Goal: Information Seeking & Learning: Check status

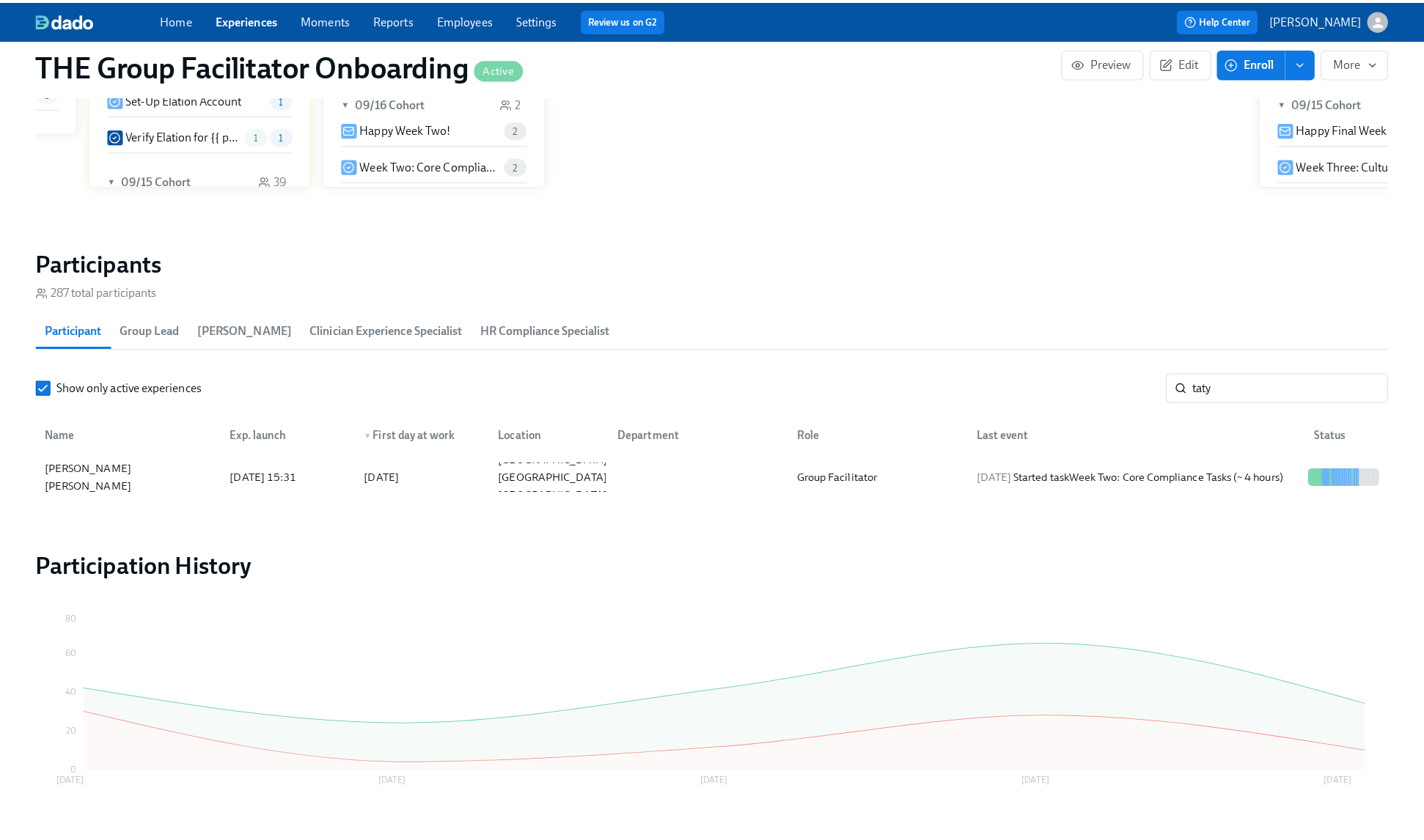
scroll to position [0, 18537]
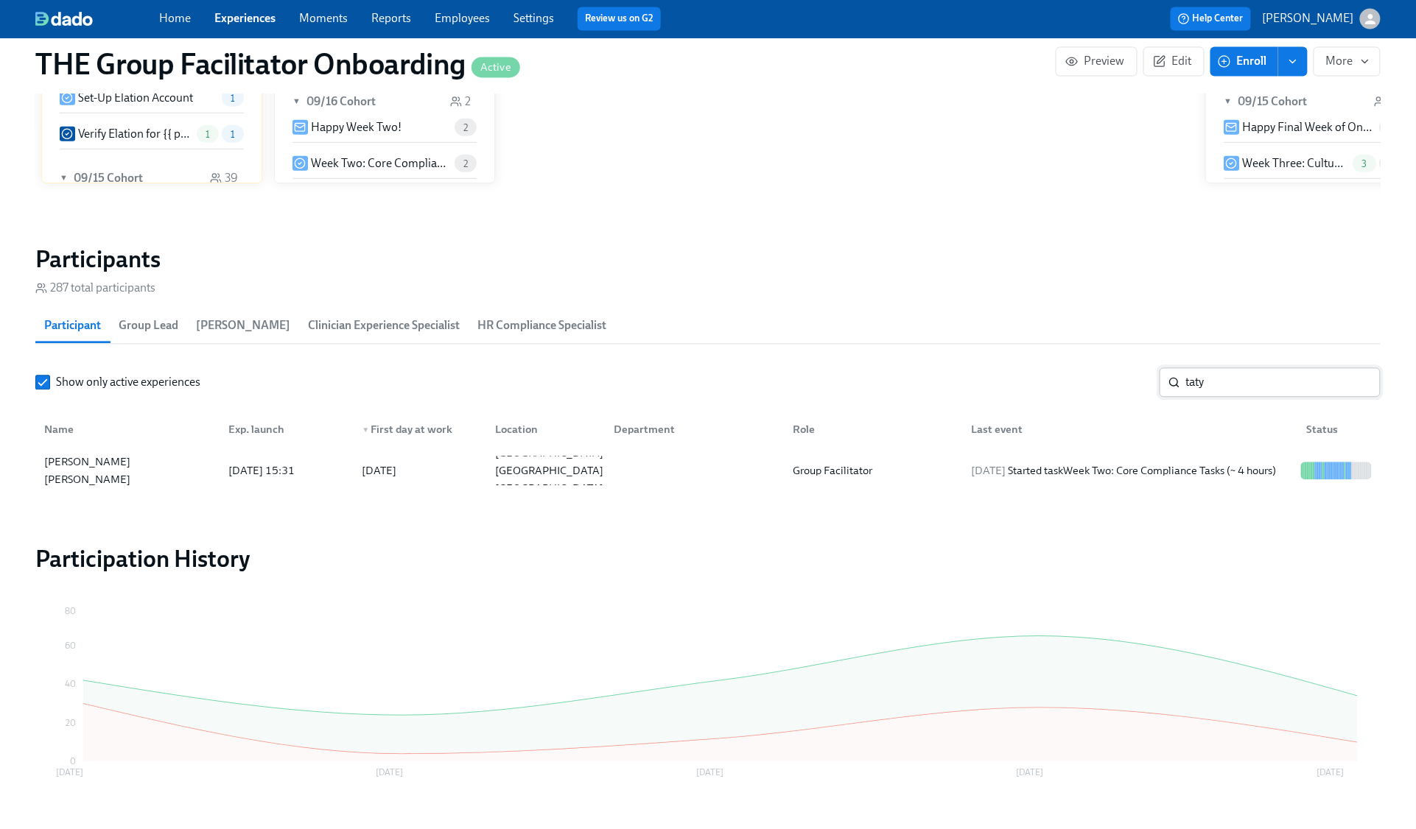
click at [1204, 373] on input "taty" at bounding box center [1283, 382] width 194 height 29
type input "stefa"
click at [1204, 482] on div "2025/09/19 Completed task Schedule Onboarding Check-Out!" at bounding box center [1127, 471] width 336 height 29
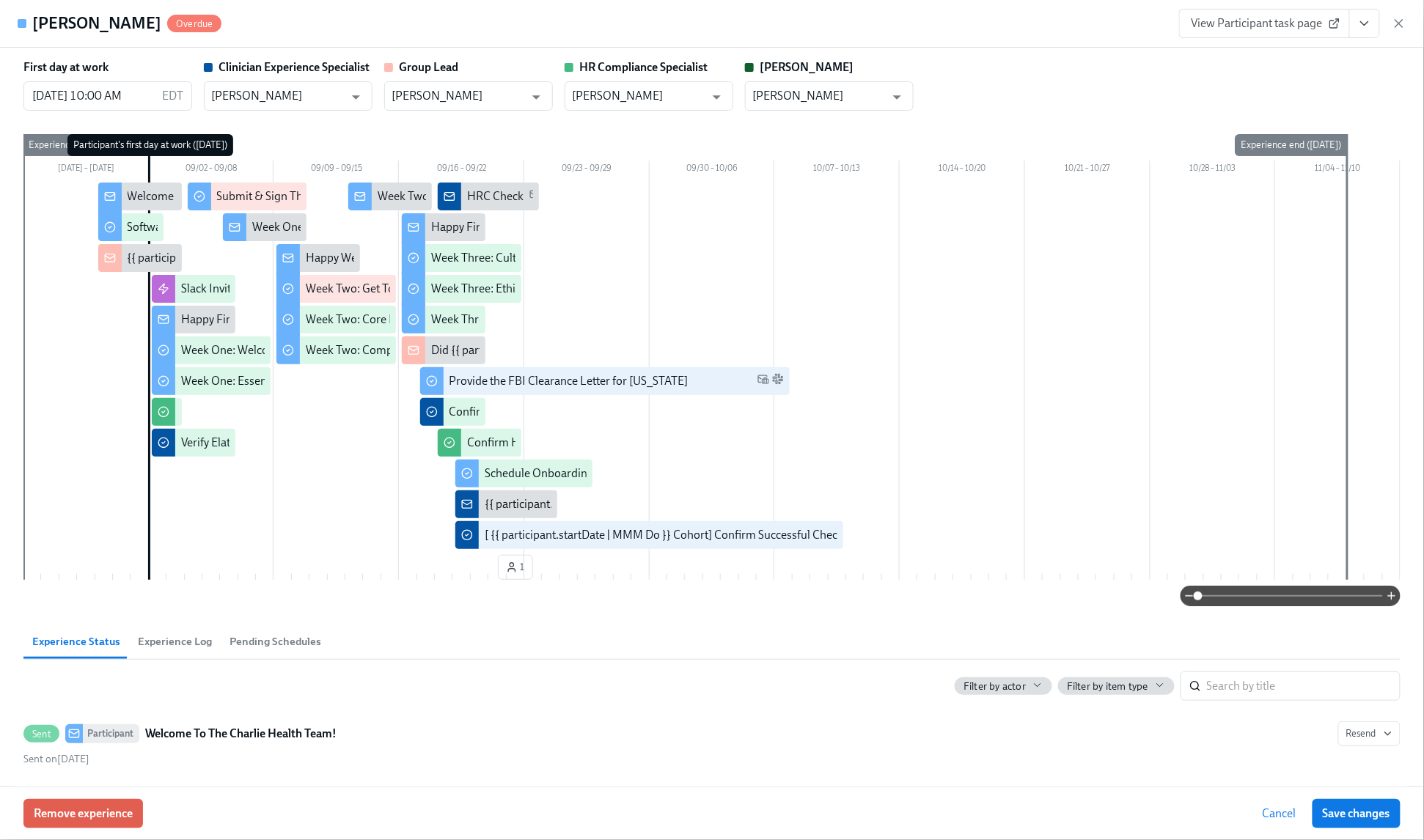
click at [1371, 26] on icon "View task page" at bounding box center [1364, 23] width 15 height 15
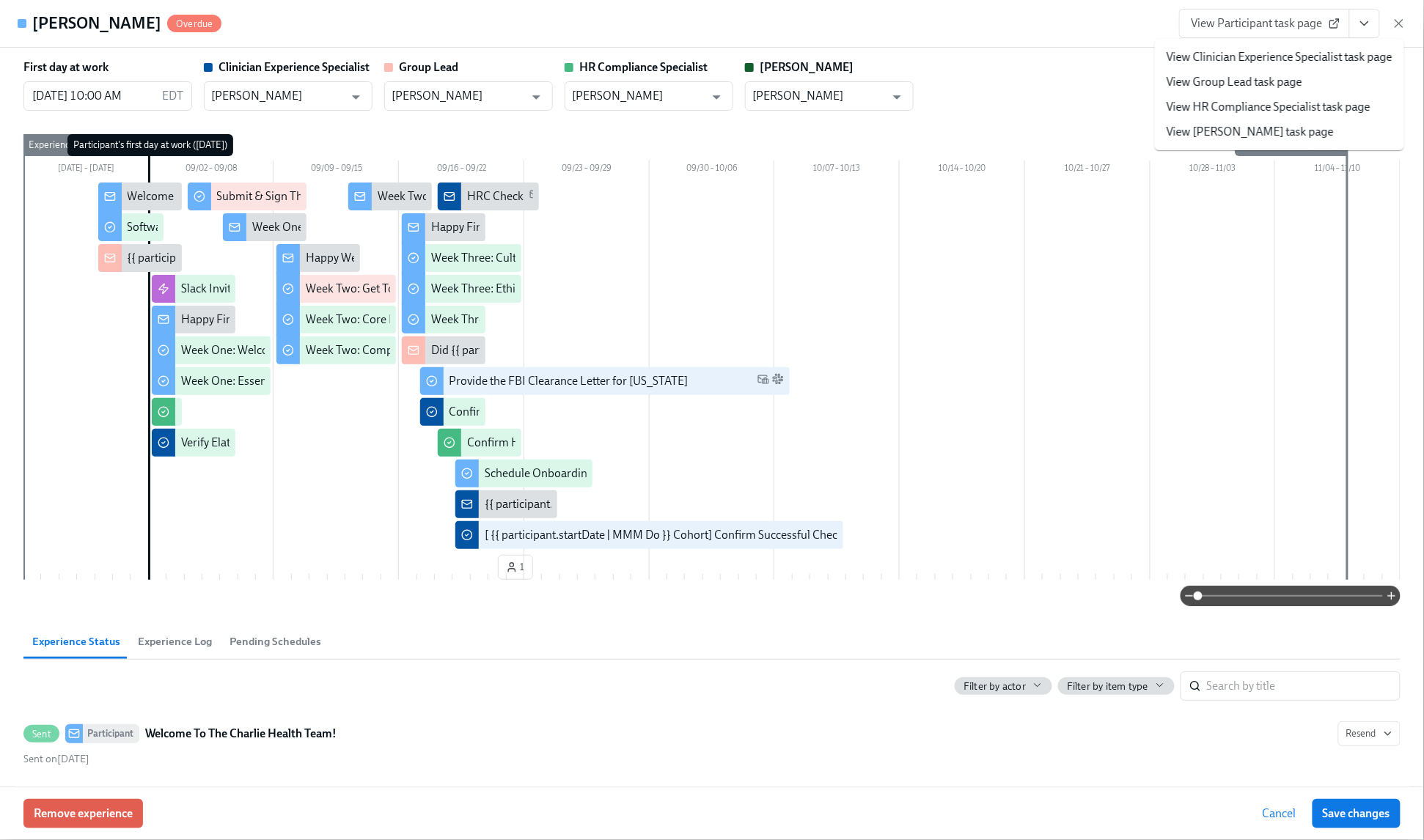
click at [1239, 49] on link "View Clinician Experience Specialist task page" at bounding box center [1280, 57] width 226 height 16
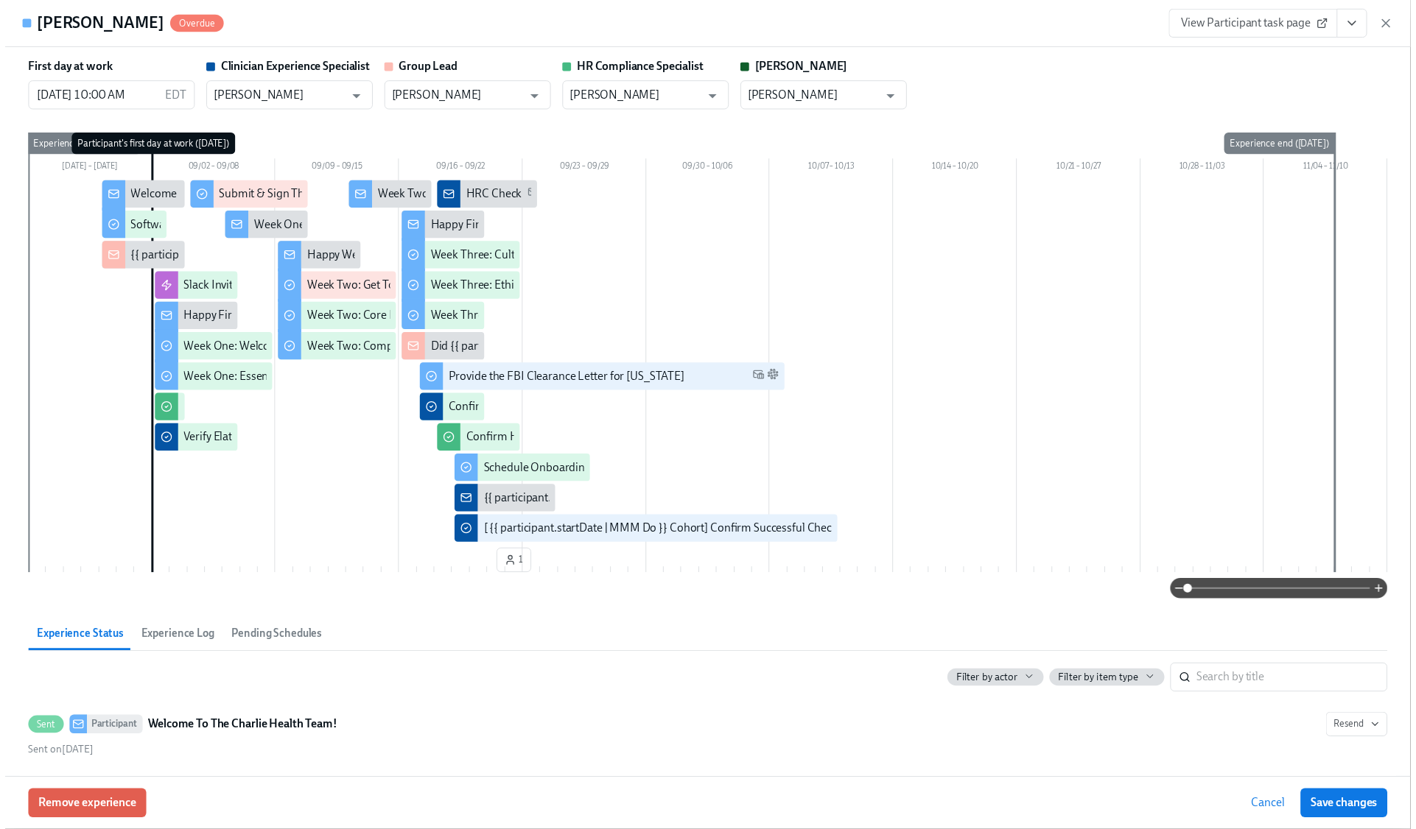
scroll to position [1037, 0]
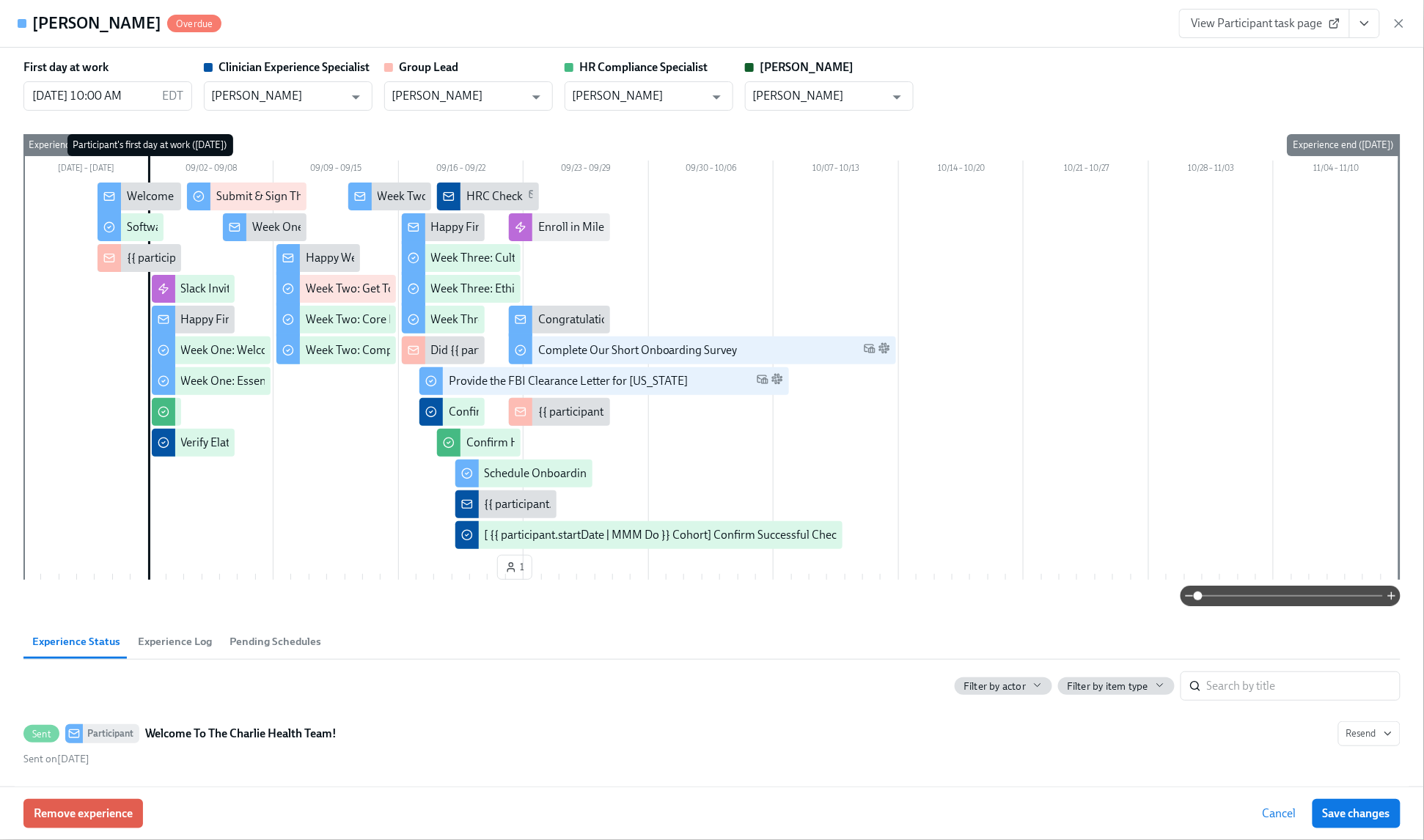
click at [1399, 24] on icon "button" at bounding box center [1399, 23] width 7 height 7
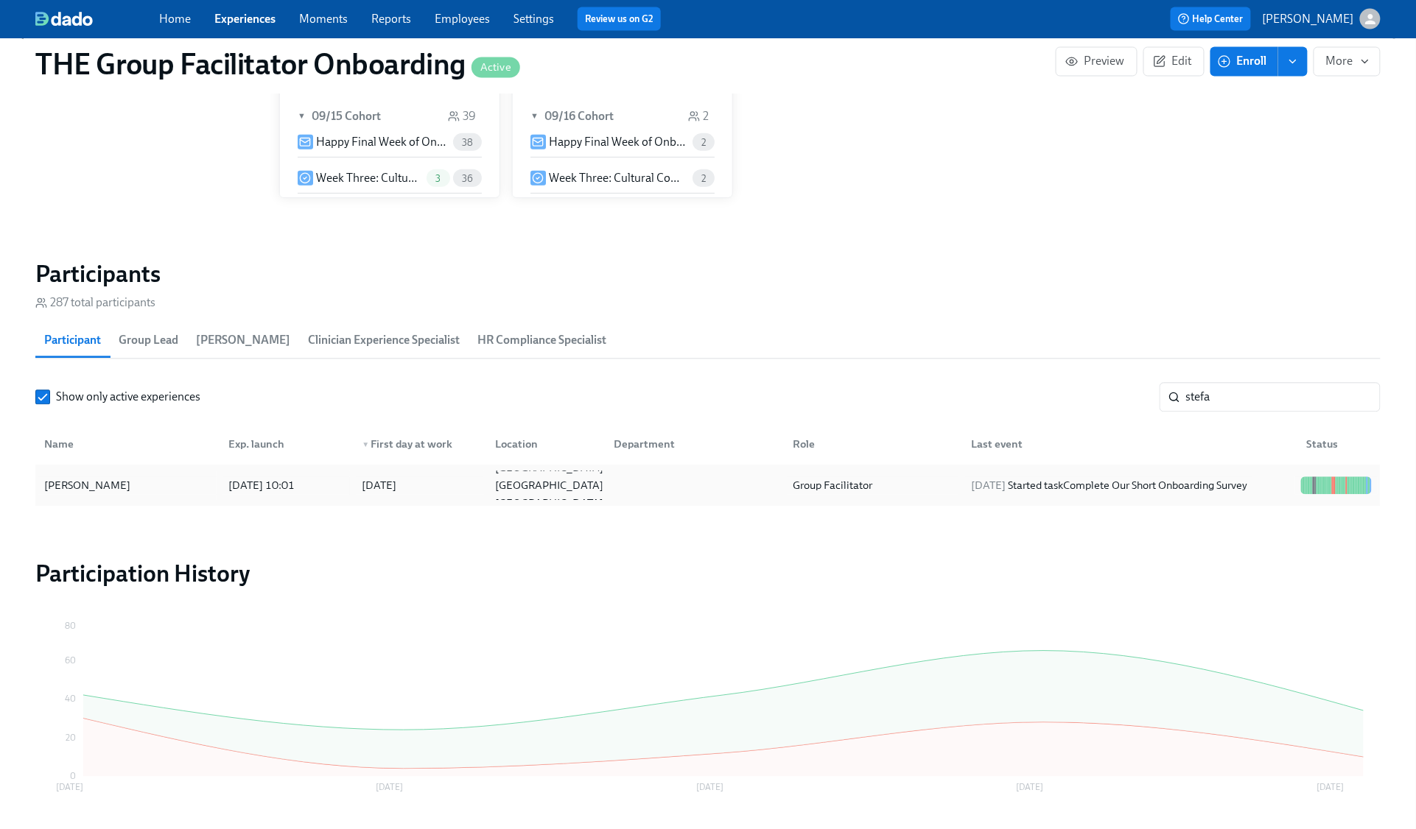
scroll to position [0, 20289]
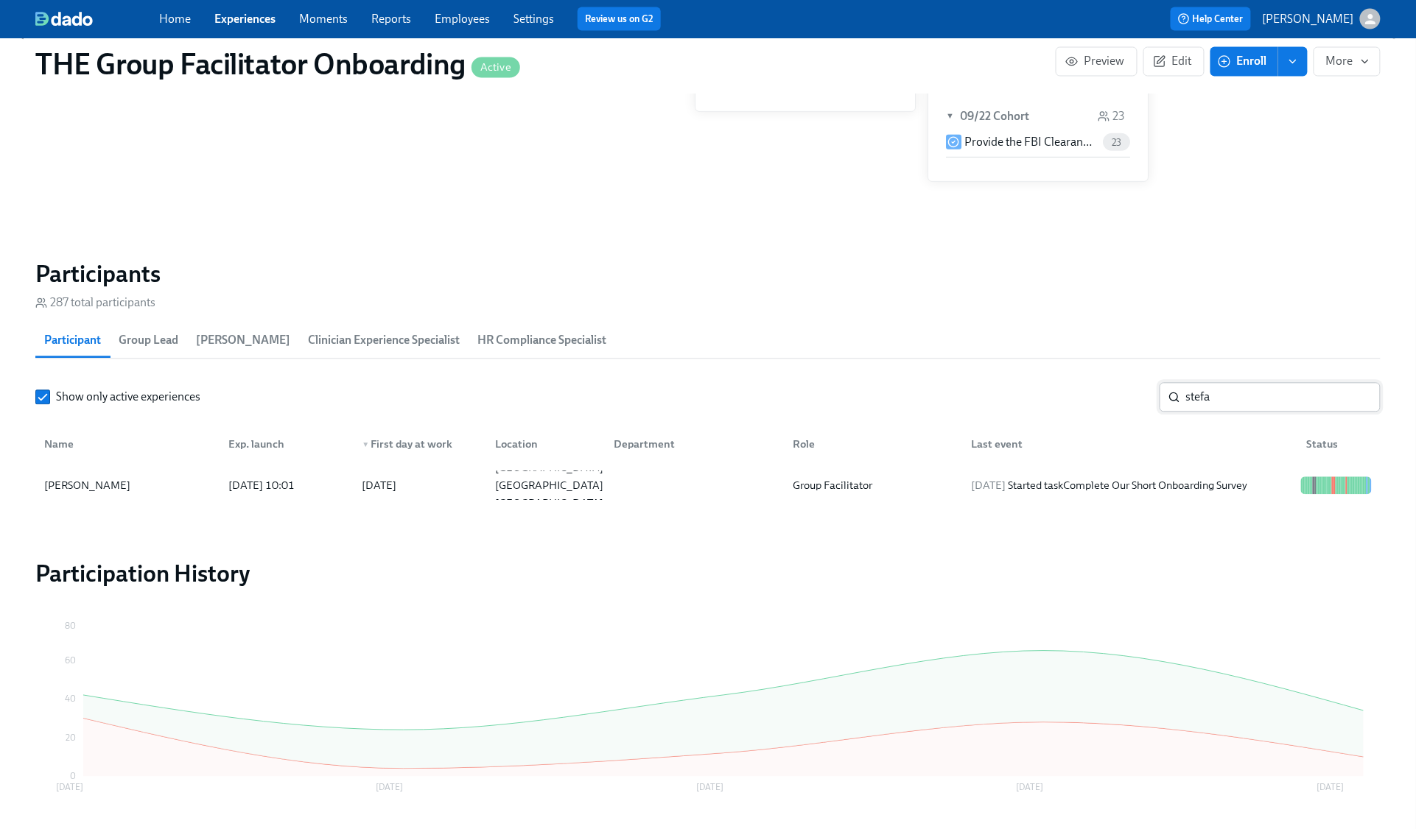
click at [1355, 399] on input "stefa" at bounding box center [1283, 397] width 194 height 29
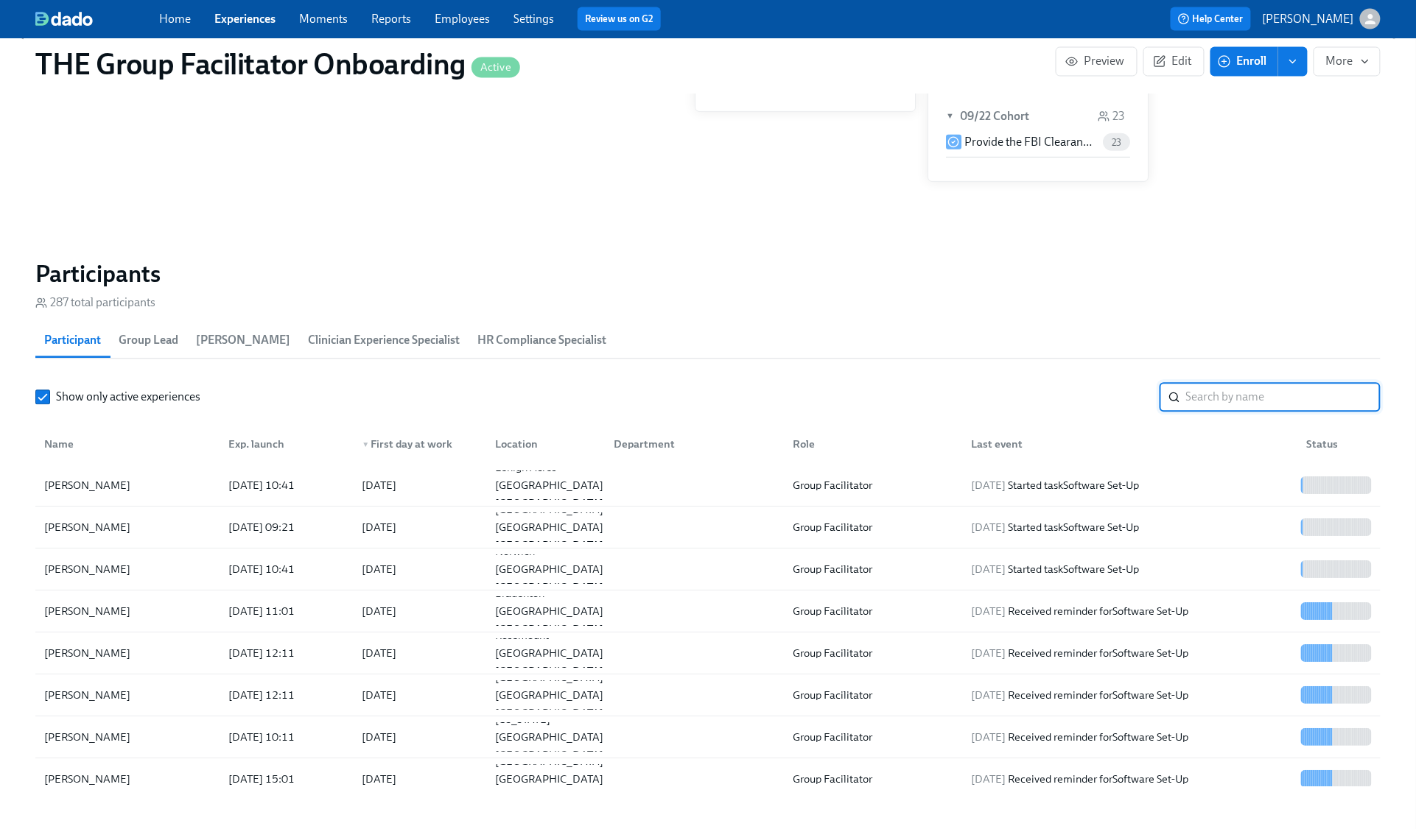
click at [1237, 385] on input "search" at bounding box center [1283, 397] width 194 height 29
type input "hayes"
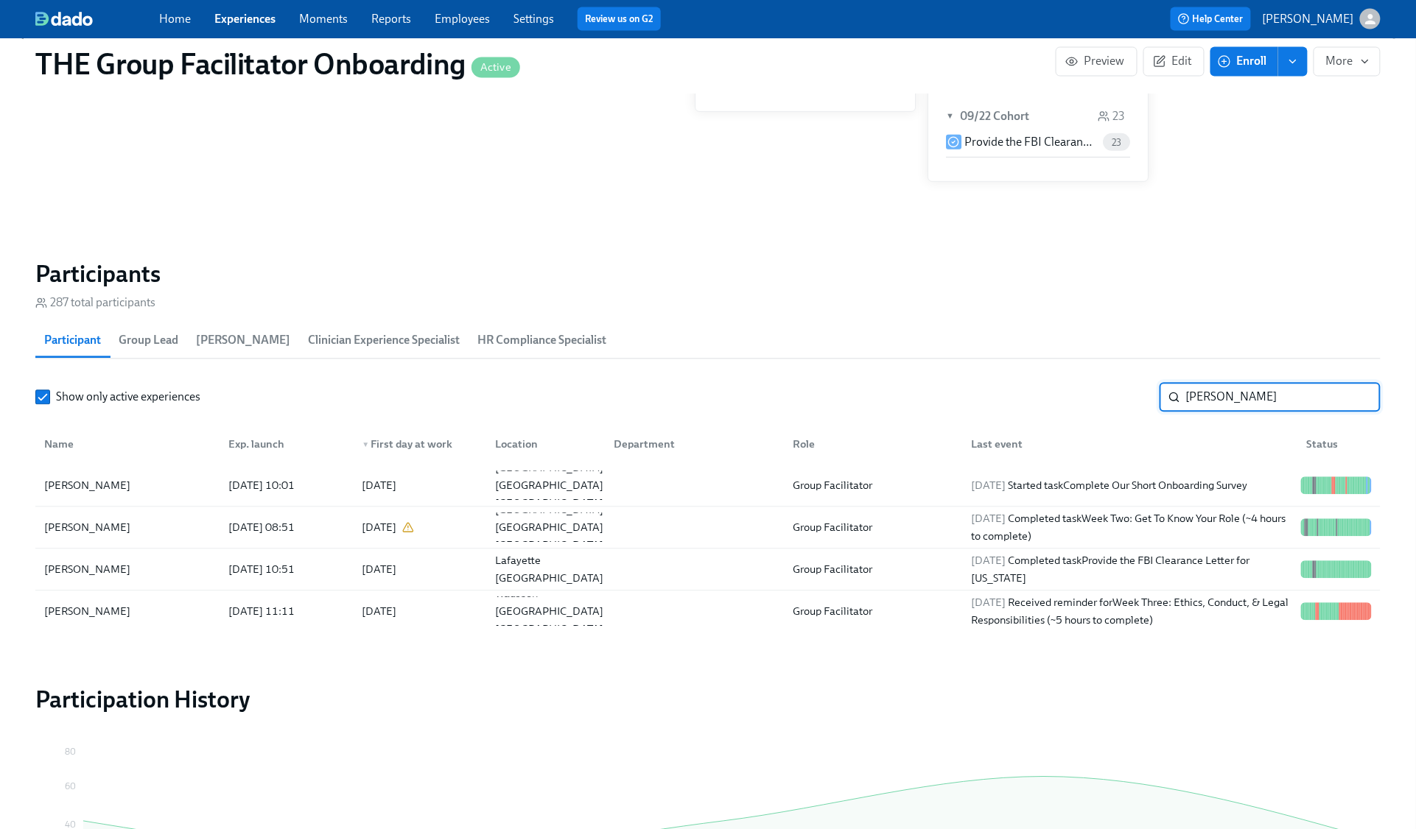
click at [1356, 401] on input "hayes" at bounding box center [1283, 397] width 194 height 29
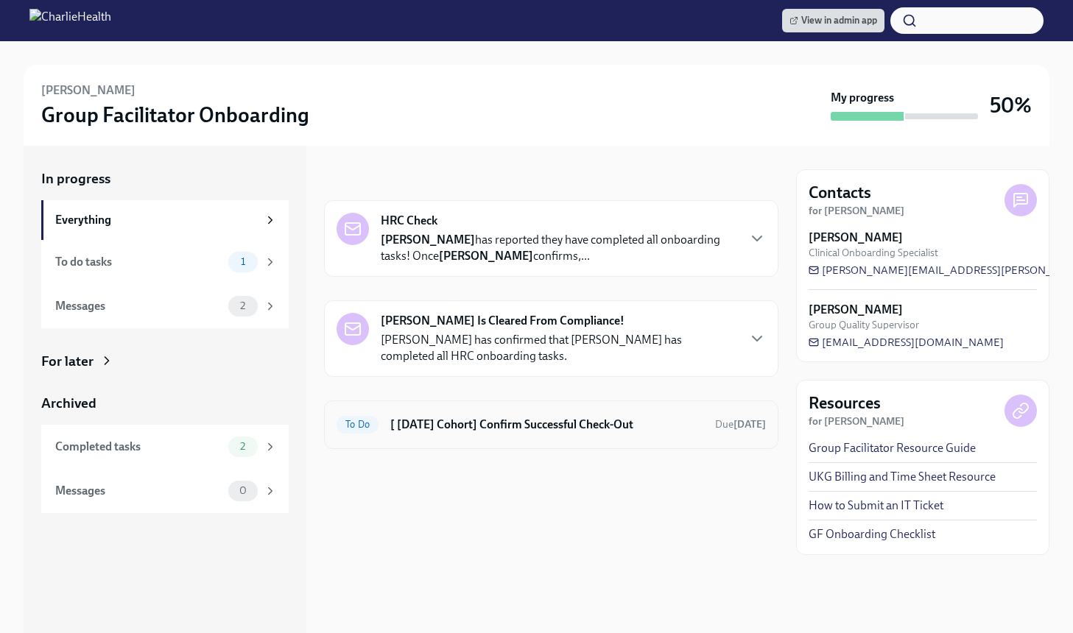
click at [470, 419] on h6 "[ [DATE] Cohort] Confirm Successful Check-Out" at bounding box center [546, 425] width 313 height 16
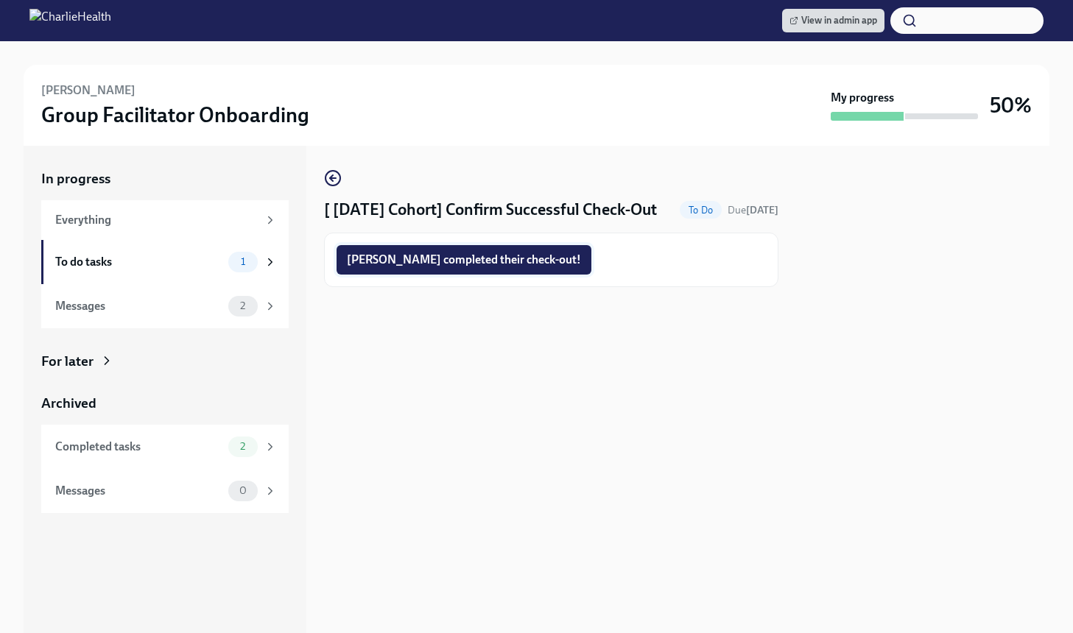
click at [438, 250] on button "[PERSON_NAME] completed their check-out!" at bounding box center [464, 259] width 255 height 29
